Goal: Task Accomplishment & Management: Use online tool/utility

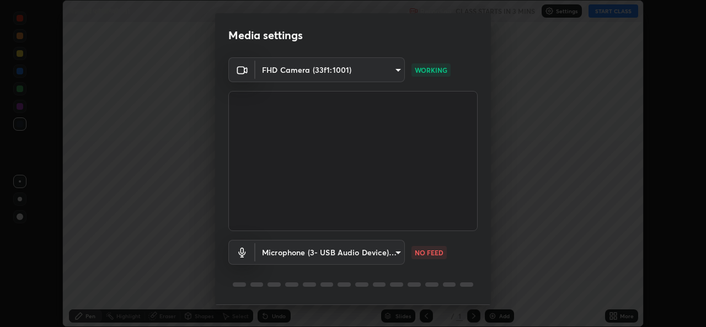
scroll to position [34, 0]
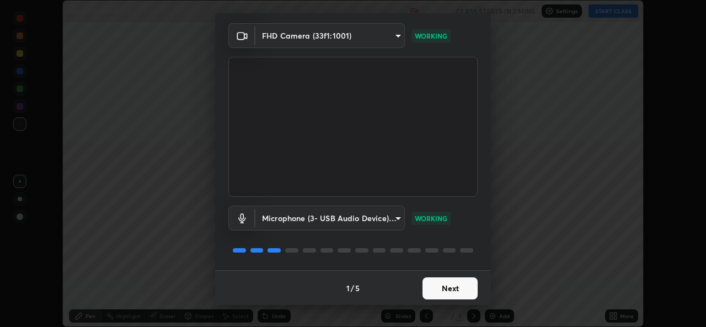
click at [434, 293] on button "Next" at bounding box center [450, 288] width 55 height 22
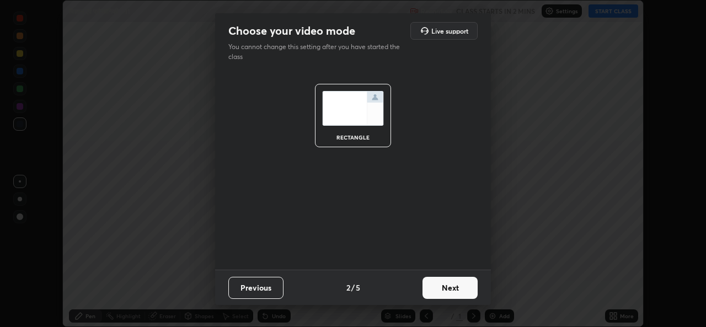
click at [432, 295] on button "Next" at bounding box center [450, 288] width 55 height 22
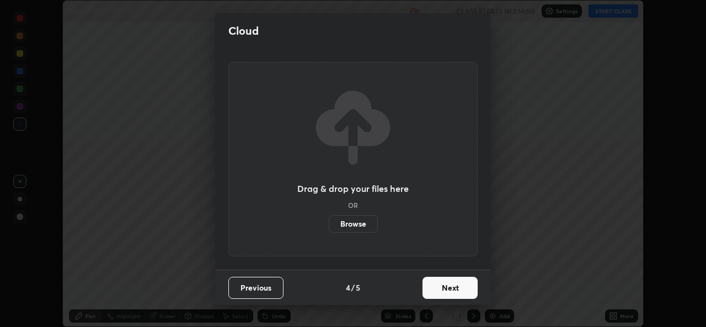
click at [439, 293] on button "Next" at bounding box center [450, 288] width 55 height 22
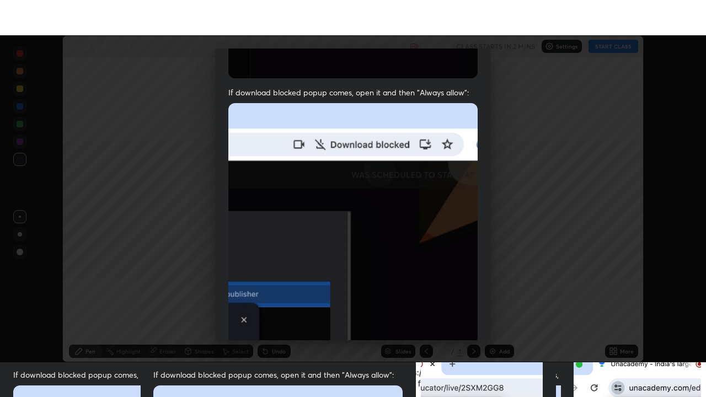
scroll to position [259, 0]
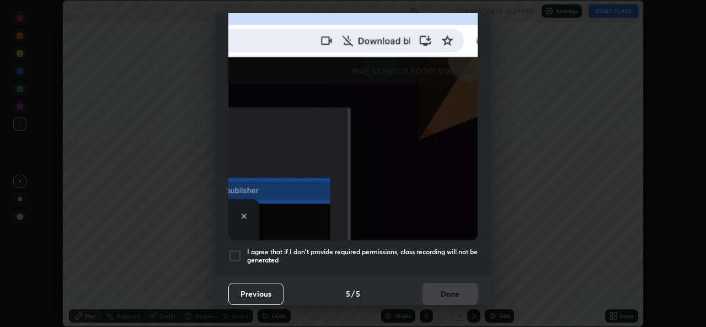
click at [378, 251] on h5 "I agree that if I don't provide required permissions, class recording will not …" at bounding box center [362, 256] width 231 height 17
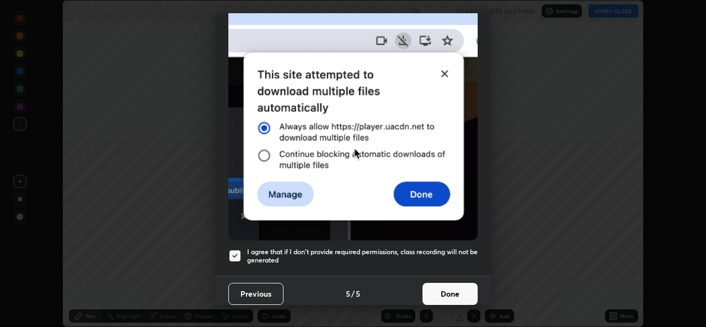
click at [441, 288] on button "Done" at bounding box center [450, 294] width 55 height 22
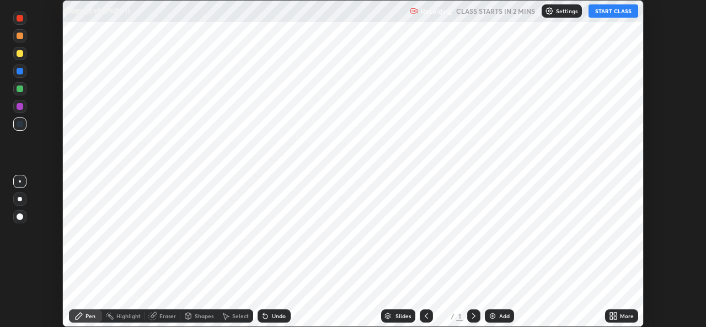
click at [503, 316] on div "Add" at bounding box center [504, 316] width 10 height 6
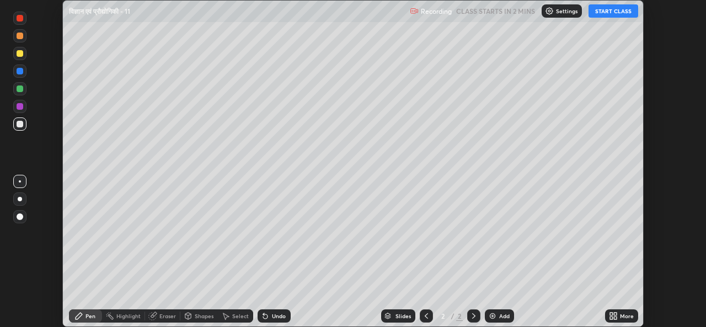
click at [616, 314] on icon at bounding box center [615, 314] width 3 height 3
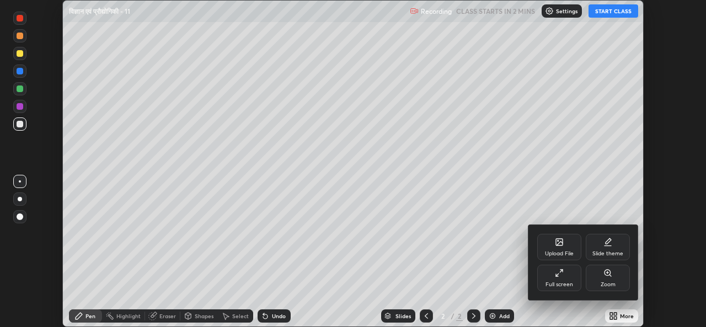
click at [563, 282] on div "Full screen" at bounding box center [560, 285] width 28 height 6
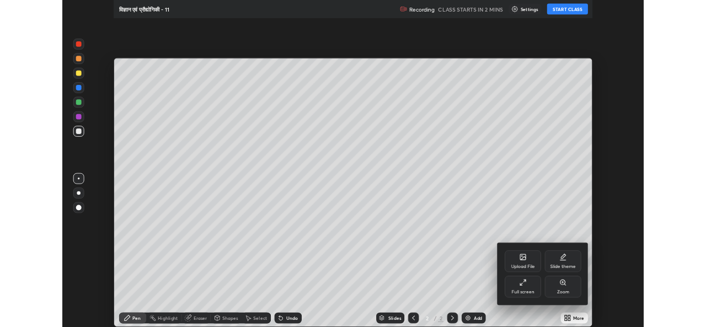
scroll to position [397, 706]
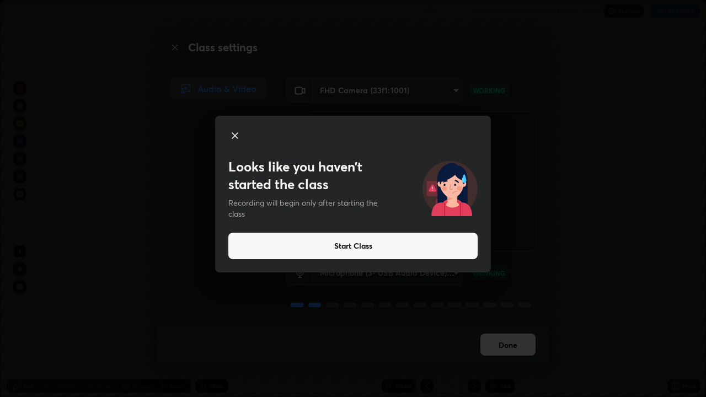
click at [371, 247] on button "Start Class" at bounding box center [352, 246] width 249 height 26
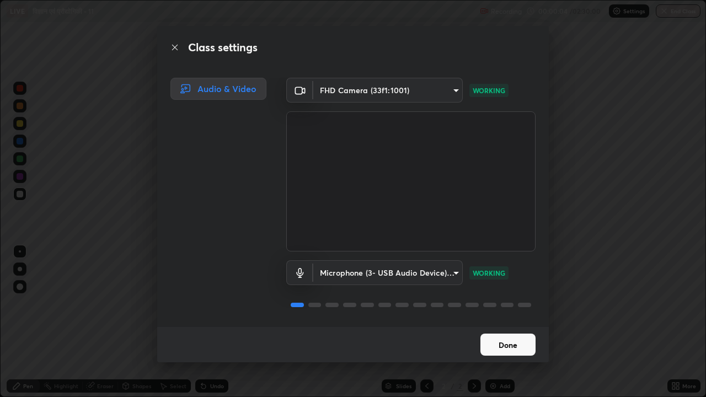
click at [508, 327] on button "Done" at bounding box center [507, 345] width 55 height 22
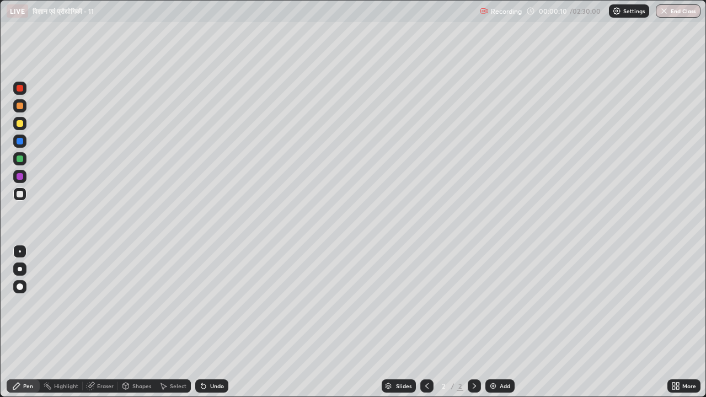
click at [427, 327] on icon at bounding box center [427, 386] width 9 height 9
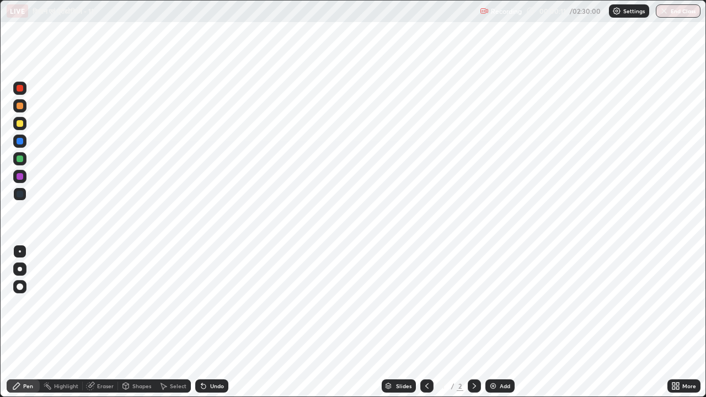
click at [474, 327] on icon at bounding box center [474, 386] width 9 height 9
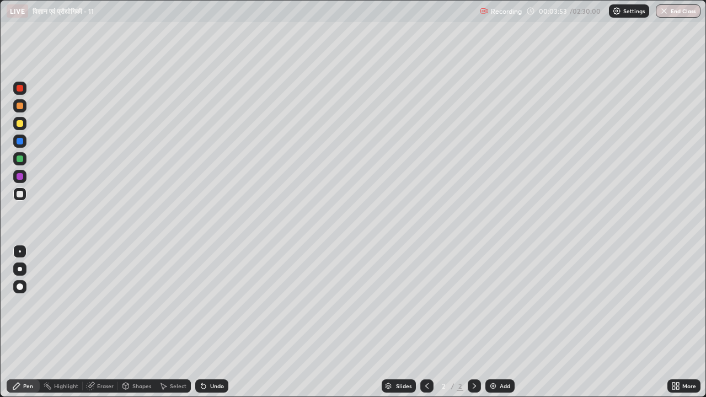
click at [105, 327] on div "Eraser" at bounding box center [105, 386] width 17 height 6
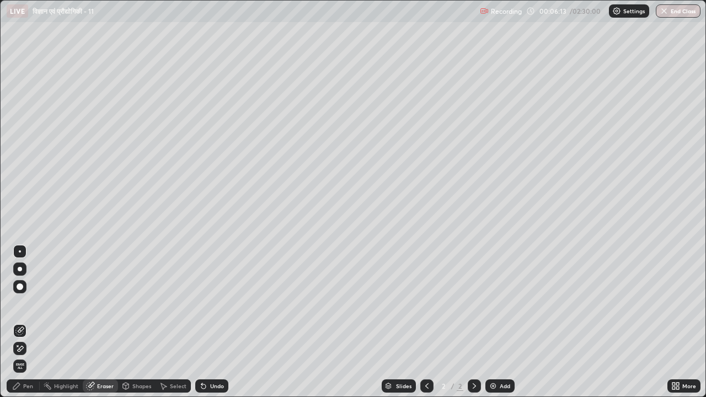
click at [29, 327] on div "Pen" at bounding box center [28, 386] width 10 height 6
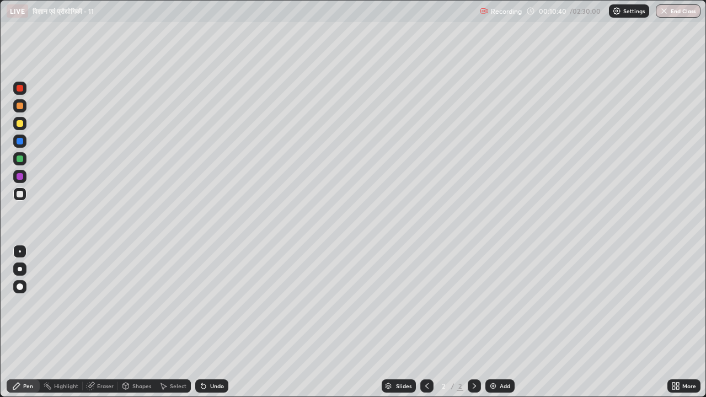
click at [504, 327] on div "Add" at bounding box center [505, 386] width 10 height 6
click at [426, 327] on icon at bounding box center [427, 386] width 9 height 9
click at [102, 327] on div "Eraser" at bounding box center [105, 386] width 17 height 6
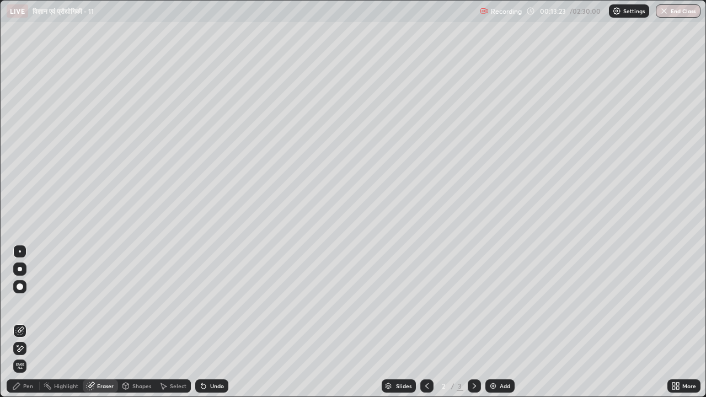
click at [468, 327] on div at bounding box center [474, 386] width 13 height 13
click at [30, 327] on div "Pen" at bounding box center [28, 386] width 10 height 6
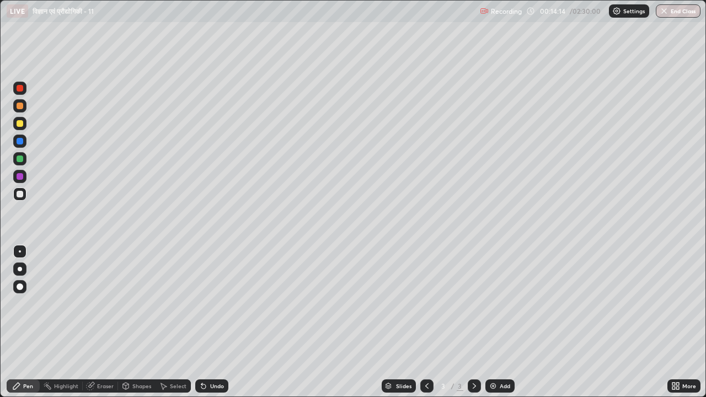
click at [675, 327] on icon at bounding box center [673, 388] width 3 height 3
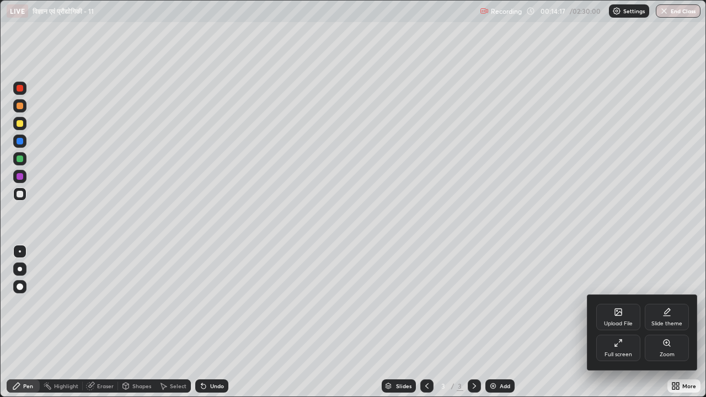
click at [618, 327] on icon at bounding box center [618, 343] width 9 height 9
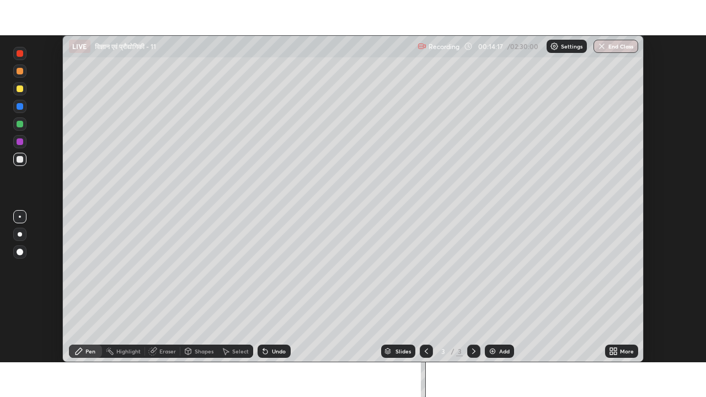
scroll to position [54836, 54457]
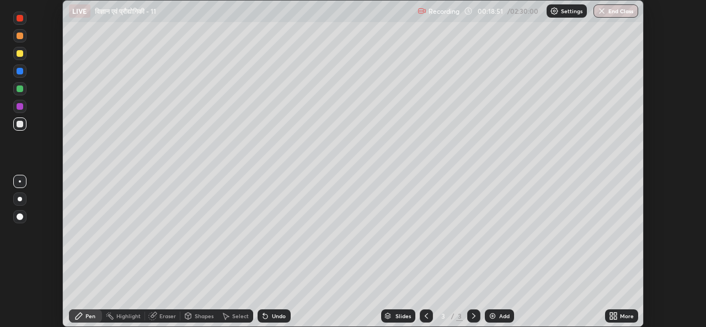
click at [615, 314] on icon at bounding box center [615, 314] width 3 height 3
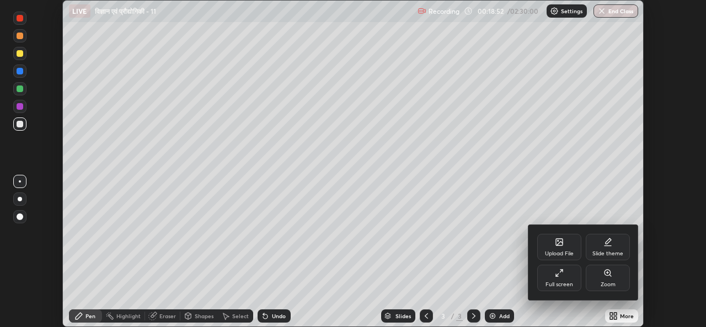
click at [561, 283] on div "Full screen" at bounding box center [560, 285] width 28 height 6
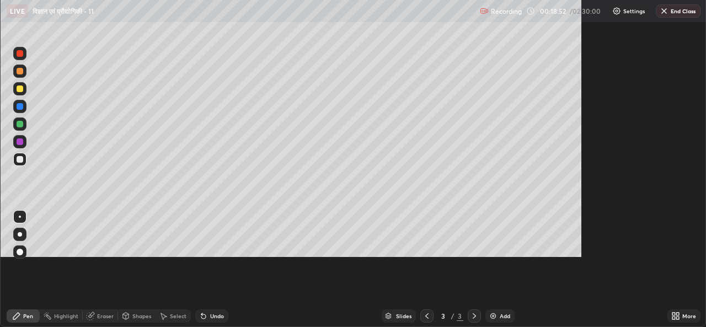
scroll to position [397, 706]
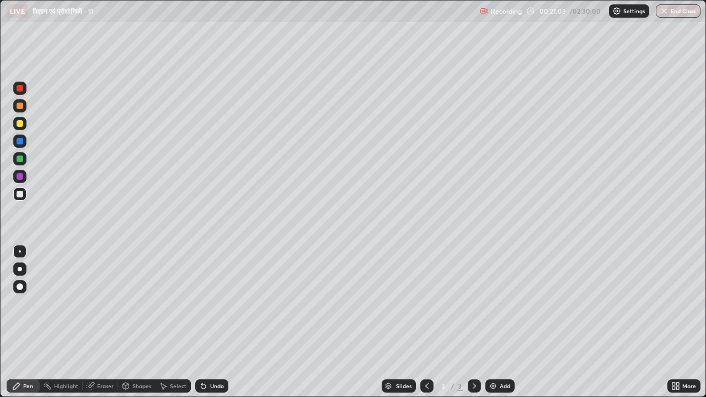
click at [219, 327] on div "Undo" at bounding box center [217, 386] width 14 height 6
click at [217, 327] on div "Undo" at bounding box center [217, 386] width 14 height 6
click at [218, 327] on div "Undo" at bounding box center [211, 386] width 33 height 13
click at [473, 327] on icon at bounding box center [474, 386] width 3 height 6
click at [504, 327] on div "Add" at bounding box center [505, 386] width 10 height 6
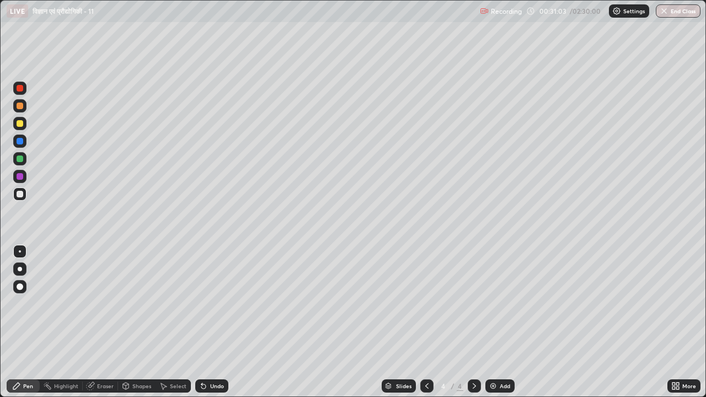
click at [215, 327] on div "Undo" at bounding box center [217, 386] width 14 height 6
click at [220, 327] on div "Undo" at bounding box center [211, 386] width 33 height 13
click at [674, 327] on icon at bounding box center [673, 384] width 3 height 3
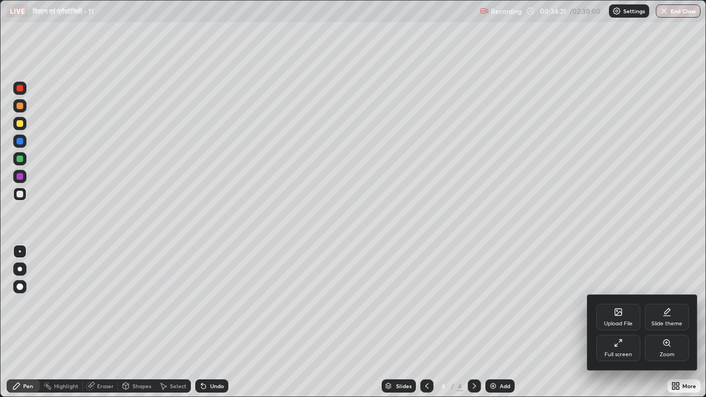
click at [614, 327] on div "Full screen" at bounding box center [619, 355] width 28 height 6
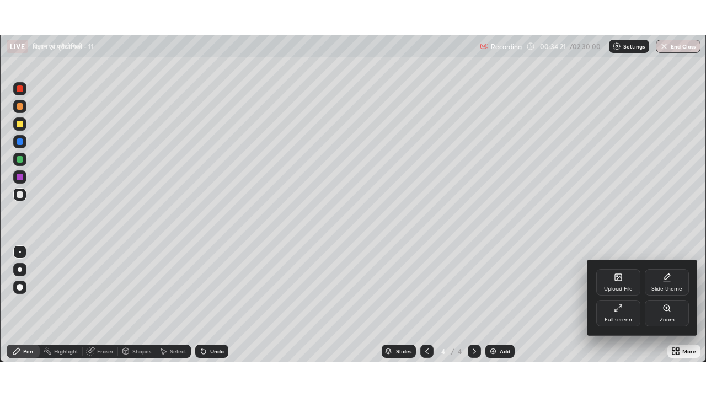
scroll to position [54836, 54457]
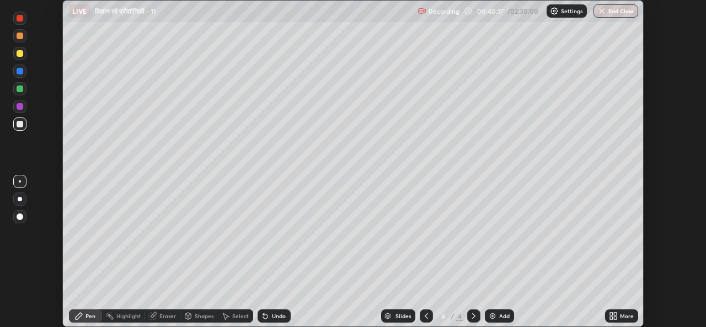
click at [616, 314] on icon at bounding box center [615, 314] width 3 height 3
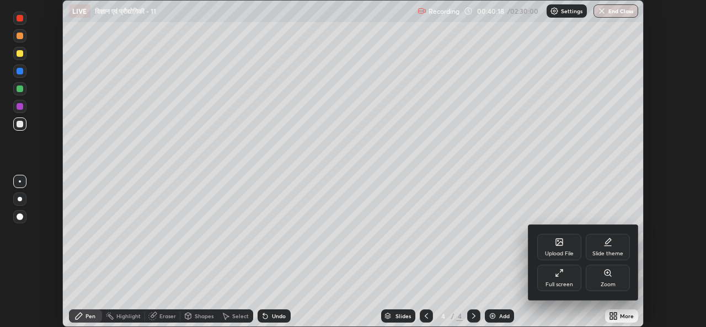
click at [558, 278] on div "Full screen" at bounding box center [559, 278] width 44 height 26
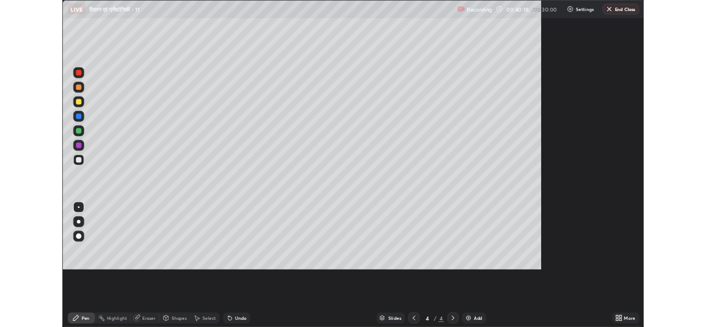
scroll to position [397, 706]
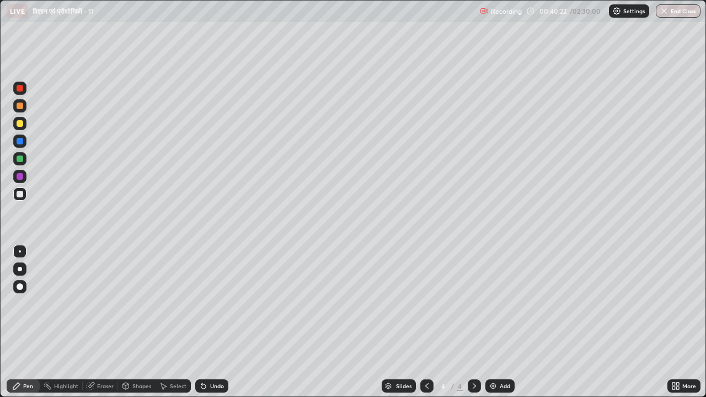
click at [215, 327] on div "Undo" at bounding box center [211, 386] width 33 height 13
click at [215, 327] on div "Undo" at bounding box center [217, 386] width 14 height 6
click at [220, 327] on div "Undo" at bounding box center [217, 386] width 14 height 6
click at [108, 327] on div "Eraser" at bounding box center [105, 386] width 17 height 6
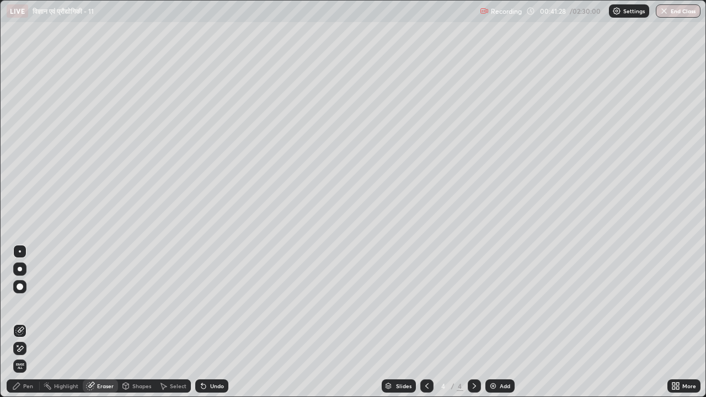
click at [33, 327] on div "Pen" at bounding box center [23, 386] width 33 height 13
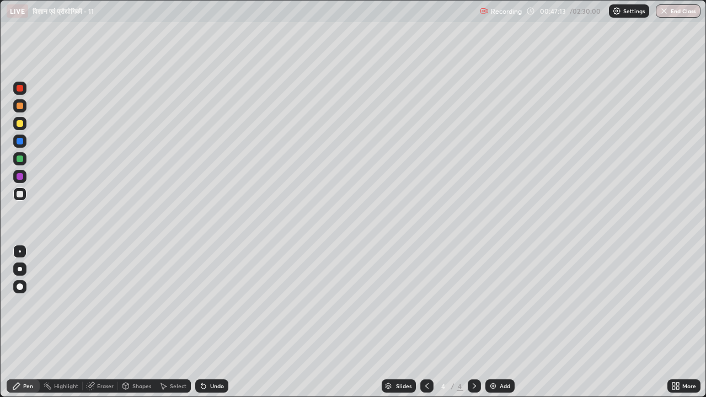
click at [109, 327] on div "Eraser" at bounding box center [105, 386] width 17 height 6
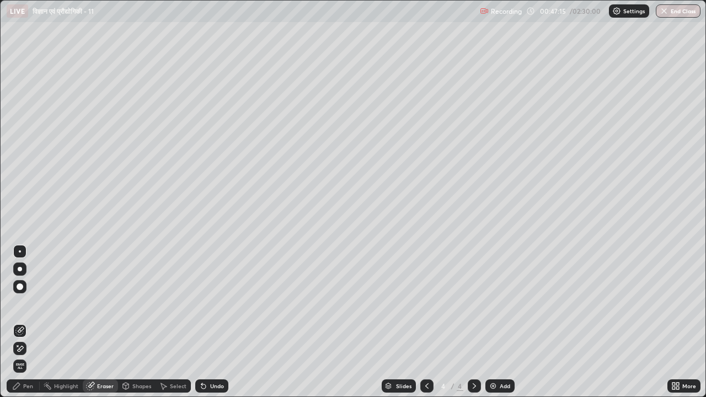
click at [20, 327] on icon at bounding box center [16, 386] width 9 height 9
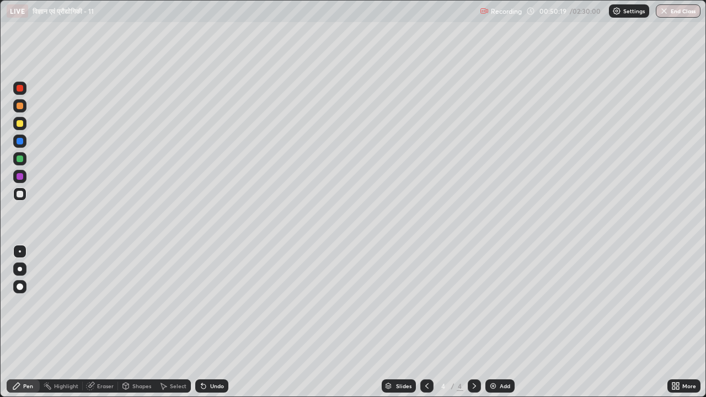
click at [18, 89] on div at bounding box center [20, 88] width 7 height 7
click at [470, 327] on icon at bounding box center [474, 386] width 9 height 9
click at [504, 327] on div "Add" at bounding box center [505, 386] width 10 height 6
click at [425, 327] on icon at bounding box center [427, 386] width 9 height 9
click at [503, 327] on div "Add" at bounding box center [505, 386] width 10 height 6
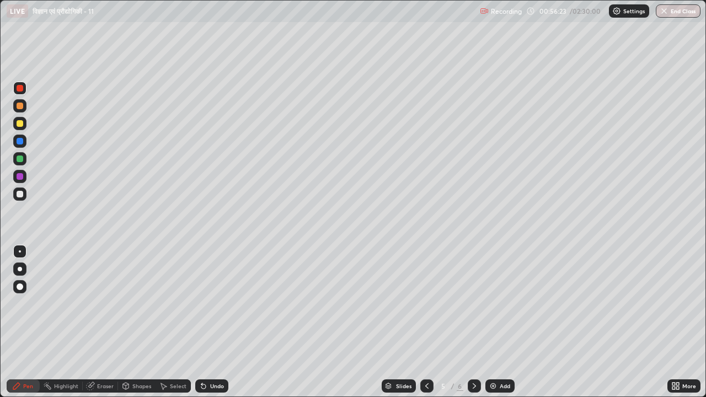
click at [21, 196] on div at bounding box center [20, 194] width 7 height 7
click at [105, 327] on div "Eraser" at bounding box center [105, 386] width 17 height 6
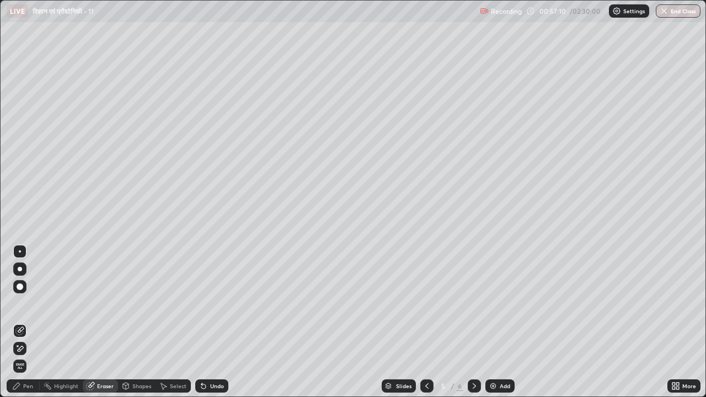
click at [24, 327] on div "Pen" at bounding box center [28, 386] width 10 height 6
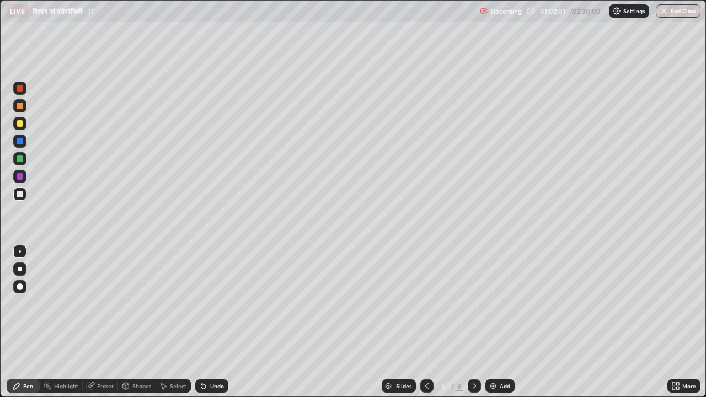
click at [105, 327] on div "Eraser" at bounding box center [105, 386] width 17 height 6
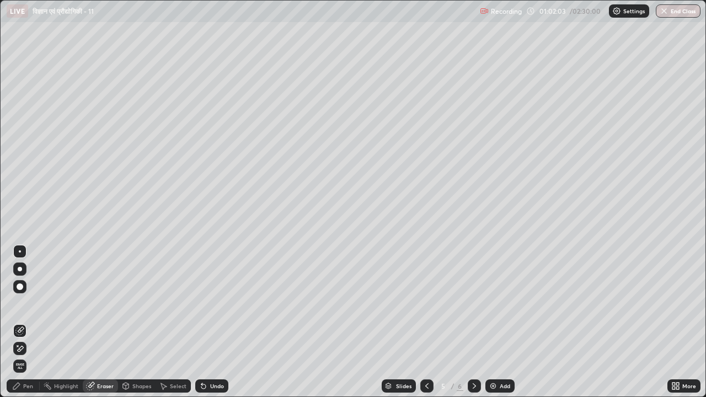
click at [29, 327] on div "Pen" at bounding box center [28, 386] width 10 height 6
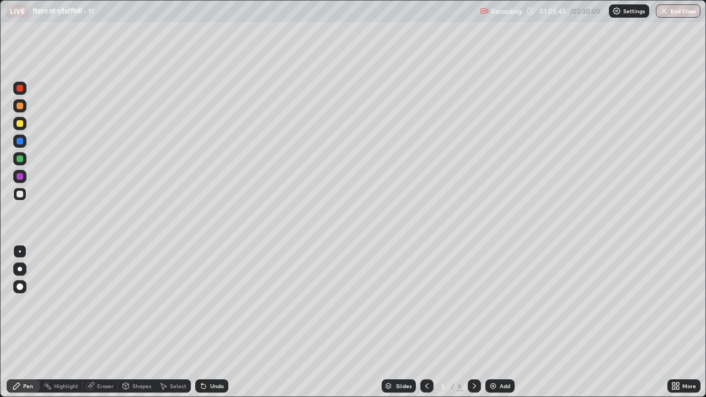
click at [105, 327] on div "Eraser" at bounding box center [105, 386] width 17 height 6
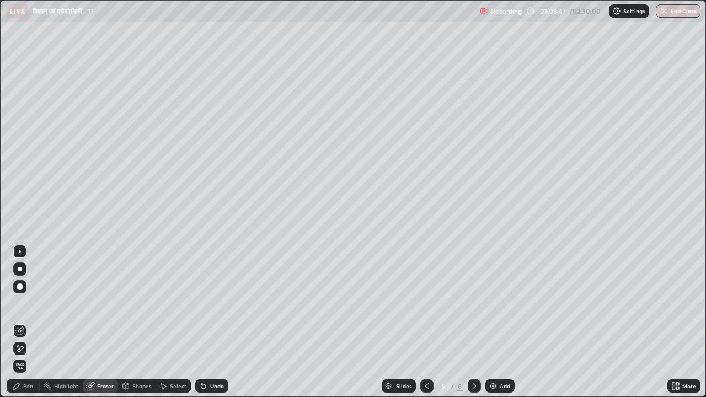
click at [26, 327] on div "Pen" at bounding box center [28, 386] width 10 height 6
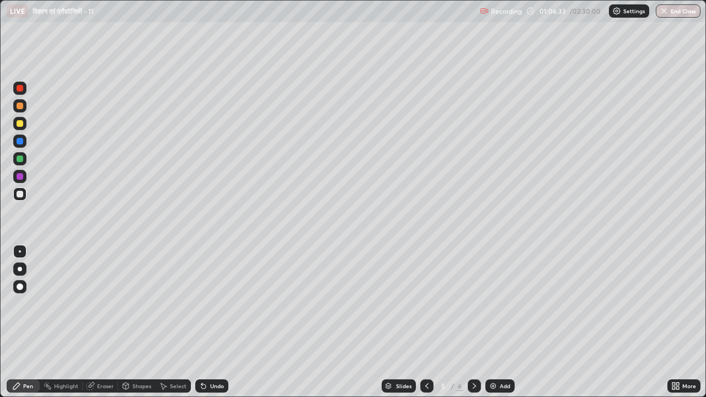
click at [216, 327] on div "Undo" at bounding box center [217, 386] width 14 height 6
click at [105, 327] on div "Eraser" at bounding box center [105, 386] width 17 height 6
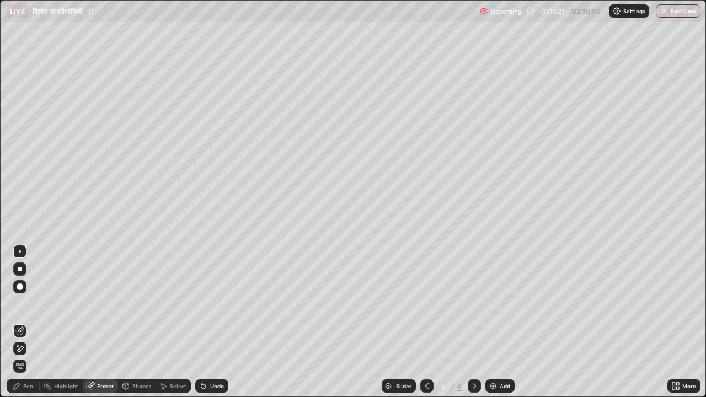
click at [39, 327] on div "Pen" at bounding box center [23, 386] width 33 height 13
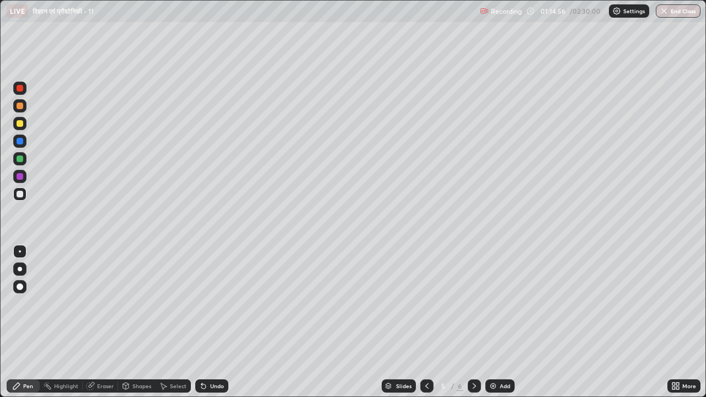
click at [215, 327] on div "Undo" at bounding box center [217, 386] width 14 height 6
click at [221, 327] on div "Undo" at bounding box center [217, 386] width 14 height 6
click at [233, 327] on div "Slides 5 / 6 Add" at bounding box center [447, 386] width 439 height 22
click at [217, 327] on div "Undo" at bounding box center [217, 386] width 14 height 6
click at [220, 327] on div "Undo" at bounding box center [217, 386] width 14 height 6
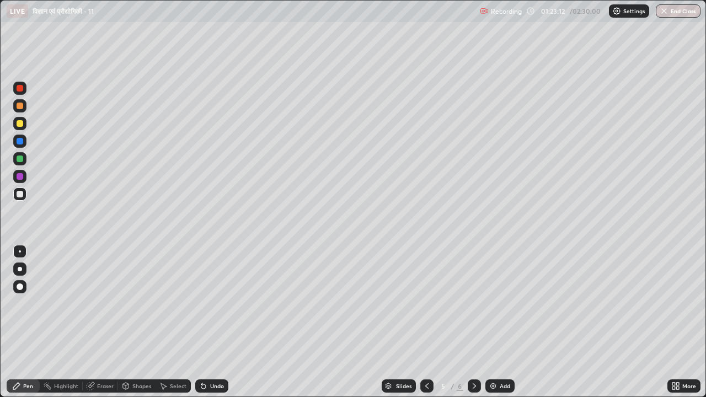
click at [220, 327] on div "Undo" at bounding box center [217, 386] width 14 height 6
click at [214, 327] on div "Undo" at bounding box center [217, 386] width 14 height 6
click at [217, 327] on div "Undo" at bounding box center [217, 386] width 14 height 6
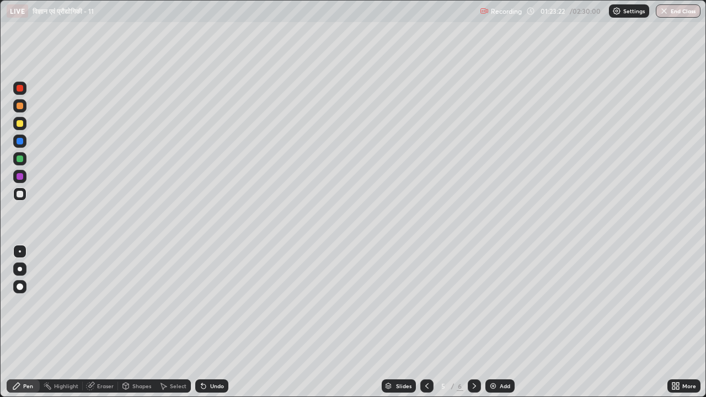
click at [217, 327] on div "Undo" at bounding box center [217, 386] width 14 height 6
click at [216, 327] on div "Undo" at bounding box center [217, 386] width 14 height 6
click at [501, 327] on div "Add" at bounding box center [505, 386] width 10 height 6
click at [220, 327] on div "Undo" at bounding box center [211, 386] width 33 height 13
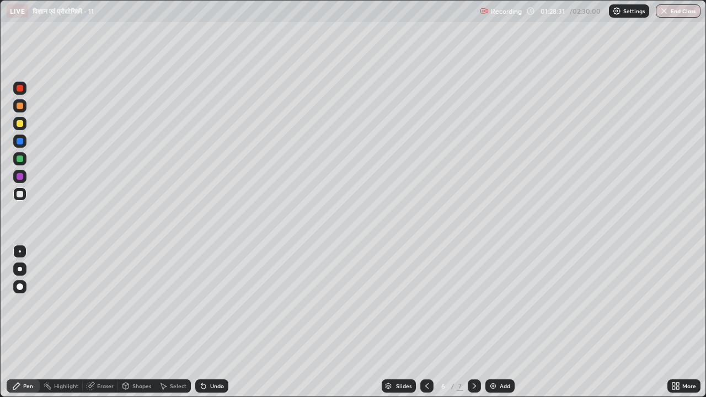
click at [217, 327] on div "Undo" at bounding box center [217, 386] width 14 height 6
click at [216, 327] on div "Undo" at bounding box center [217, 386] width 14 height 6
click at [217, 327] on div "Undo" at bounding box center [211, 386] width 33 height 13
click at [223, 327] on div "Undo" at bounding box center [211, 386] width 33 height 13
click at [100, 327] on div "Eraser" at bounding box center [105, 386] width 17 height 6
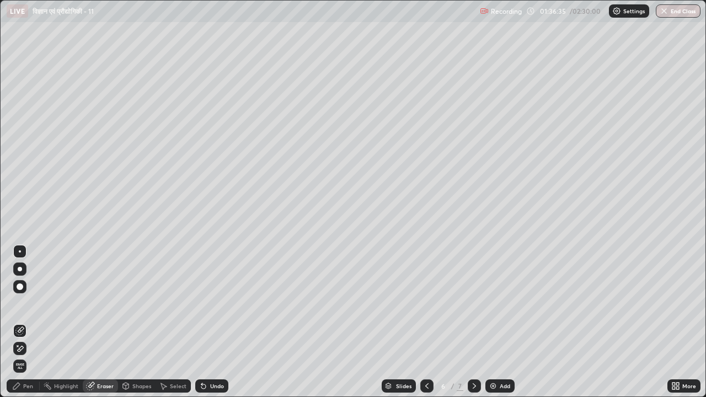
click at [26, 327] on div "Pen" at bounding box center [28, 386] width 10 height 6
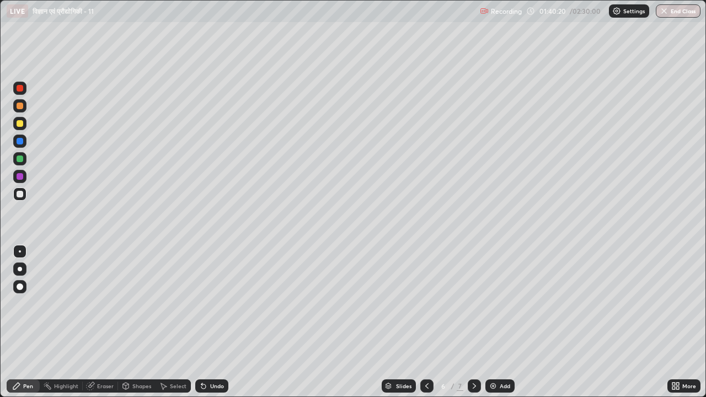
click at [505, 327] on div "Add" at bounding box center [505, 386] width 10 height 6
click at [100, 327] on div "Eraser" at bounding box center [100, 386] width 35 height 13
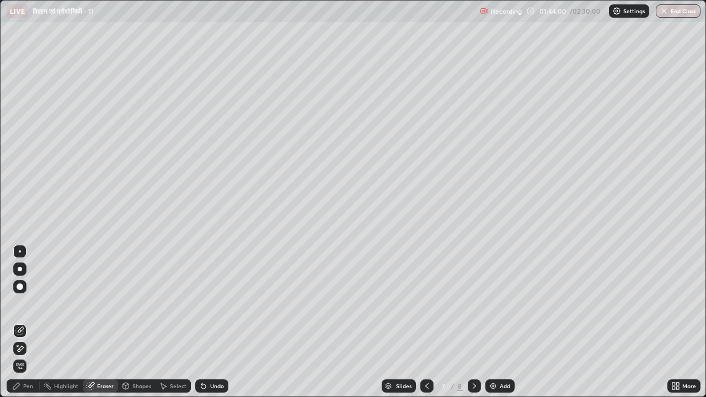
click at [25, 327] on div "Pen" at bounding box center [28, 386] width 10 height 6
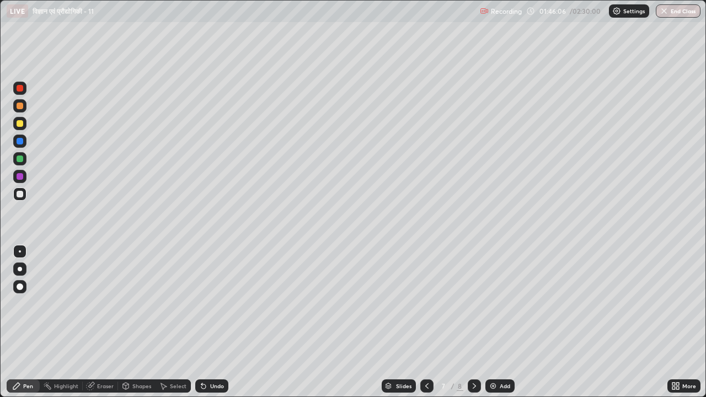
click at [500, 327] on div "Add" at bounding box center [505, 386] width 10 height 6
click at [108, 327] on div "Eraser" at bounding box center [105, 386] width 17 height 6
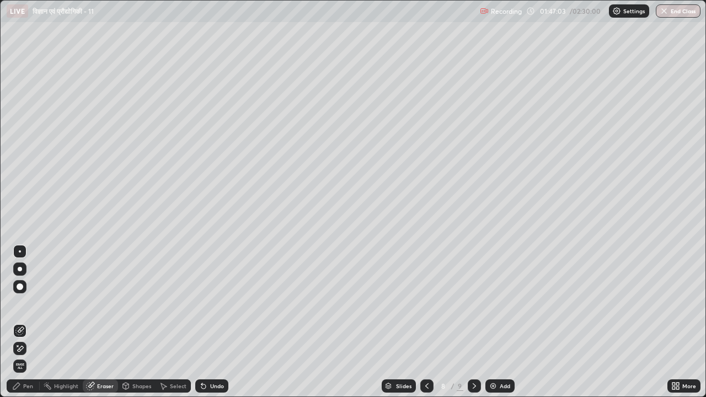
click at [34, 327] on div "Pen" at bounding box center [23, 386] width 33 height 13
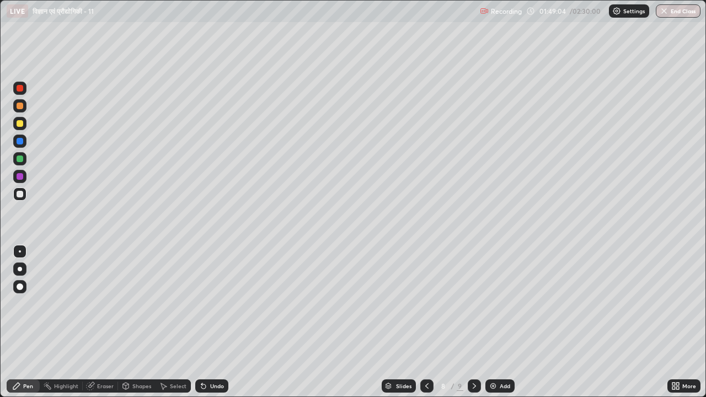
click at [103, 327] on div "Eraser" at bounding box center [105, 386] width 17 height 6
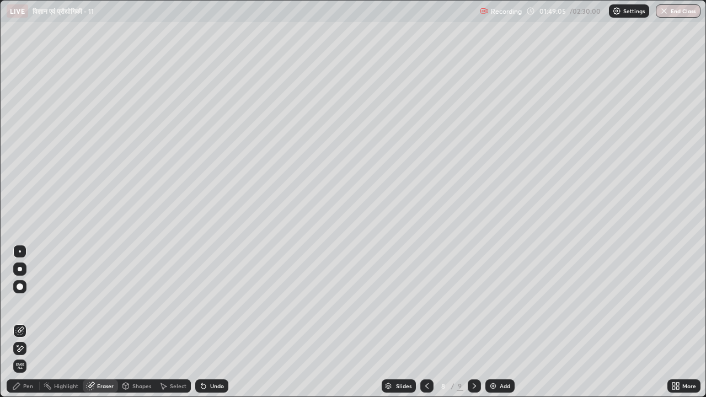
click at [26, 327] on div "Pen" at bounding box center [28, 386] width 10 height 6
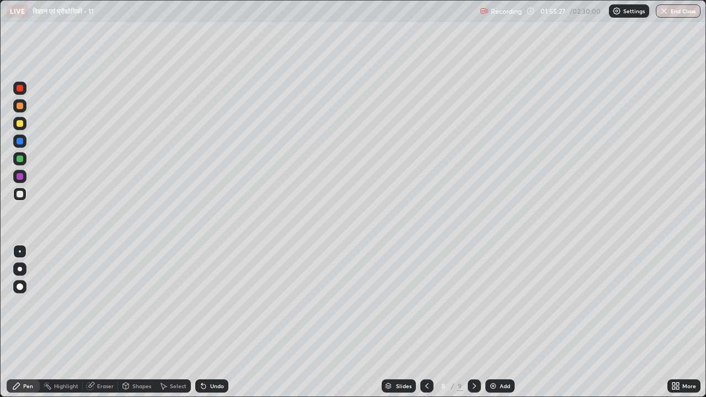
click at [505, 327] on div "Add" at bounding box center [505, 386] width 10 height 6
click at [104, 327] on div "Eraser" at bounding box center [105, 386] width 17 height 6
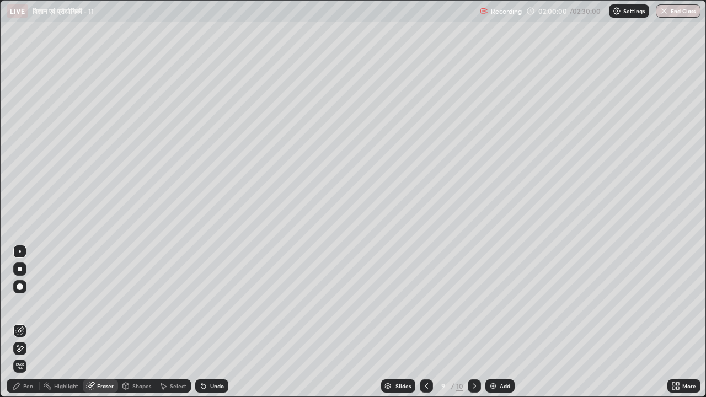
click at [27, 327] on div "Pen" at bounding box center [28, 386] width 10 height 6
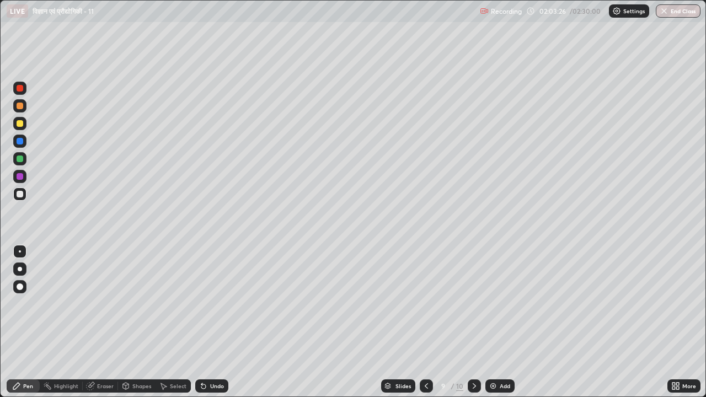
click at [20, 88] on div at bounding box center [20, 88] width 7 height 7
click at [100, 327] on div "Eraser" at bounding box center [105, 386] width 17 height 6
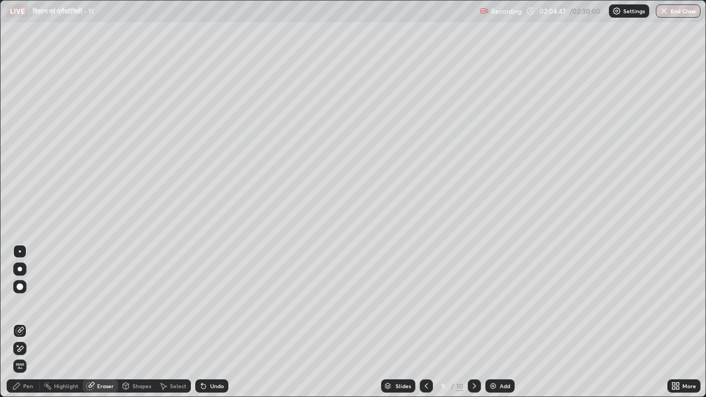
click at [26, 327] on div "Pen" at bounding box center [28, 386] width 10 height 6
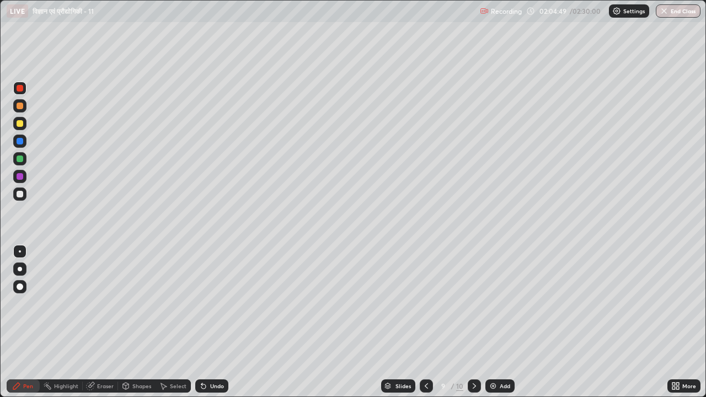
click at [21, 192] on div at bounding box center [20, 194] width 7 height 7
click at [502, 327] on div "Add" at bounding box center [505, 386] width 10 height 6
click at [207, 327] on div "Undo" at bounding box center [211, 386] width 33 height 13
click at [473, 327] on icon at bounding box center [474, 386] width 3 height 6
click at [501, 327] on div "Add" at bounding box center [505, 386] width 10 height 6
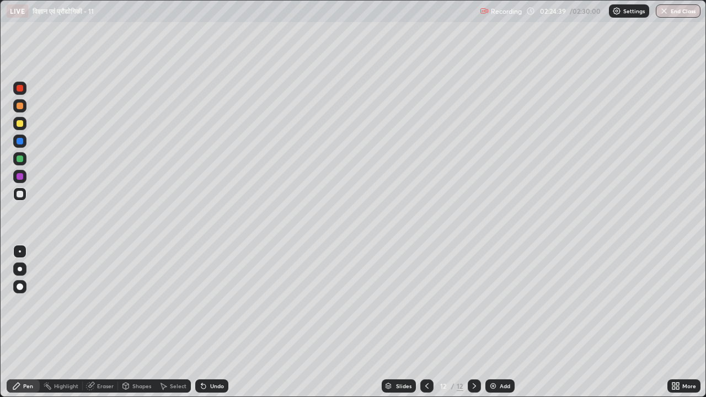
click at [426, 327] on icon at bounding box center [427, 386] width 9 height 9
click at [425, 327] on icon at bounding box center [426, 386] width 3 height 6
click at [473, 327] on icon at bounding box center [474, 386] width 9 height 9
click at [573, 14] on div "02:25:12 / 02:30:00" at bounding box center [565, 11] width 76 height 9
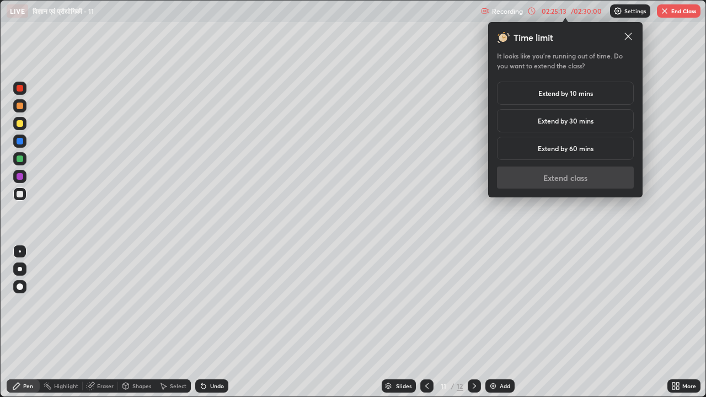
click at [573, 97] on h5 "Extend by 10 mins" at bounding box center [565, 93] width 55 height 10
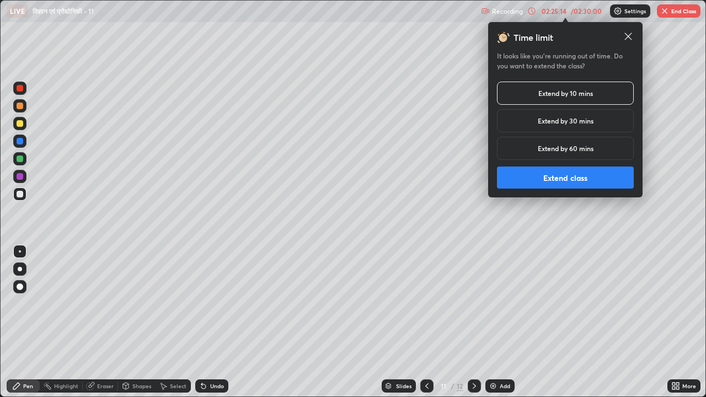
click at [567, 175] on button "Extend class" at bounding box center [565, 178] width 137 height 22
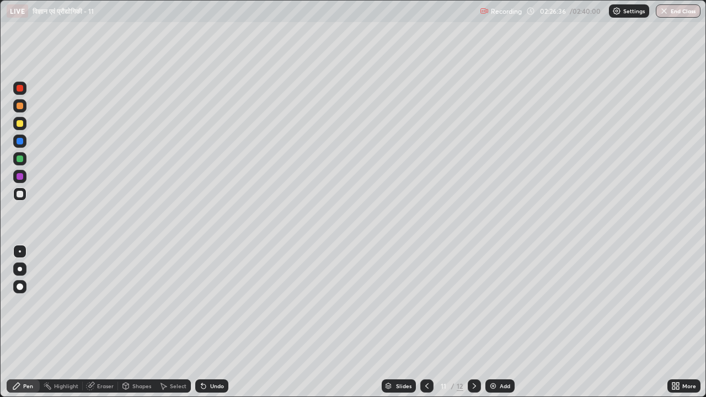
click at [98, 327] on div "Eraser" at bounding box center [105, 386] width 17 height 6
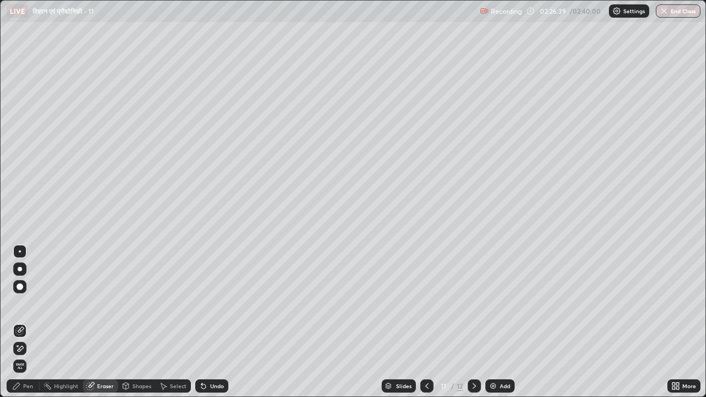
click at [29, 327] on div "Pen" at bounding box center [28, 386] width 10 height 6
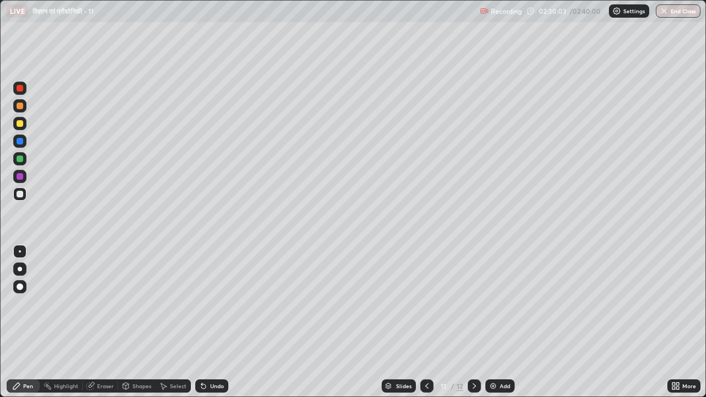
click at [682, 12] on button "End Class" at bounding box center [678, 10] width 45 height 13
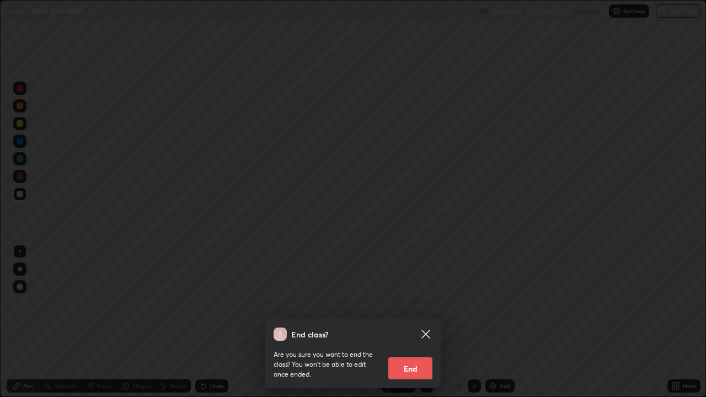
click at [417, 327] on button "End" at bounding box center [410, 368] width 44 height 22
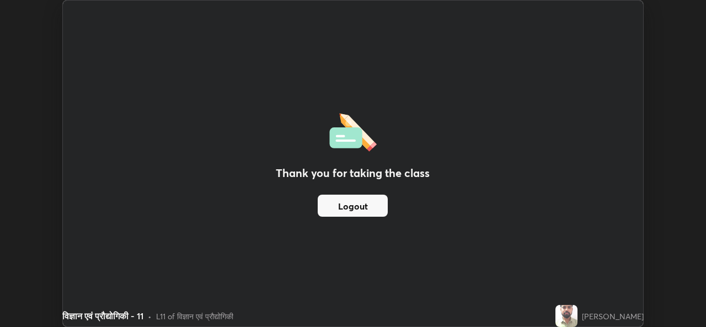
scroll to position [54836, 54457]
